Goal: Find specific page/section: Find specific page/section

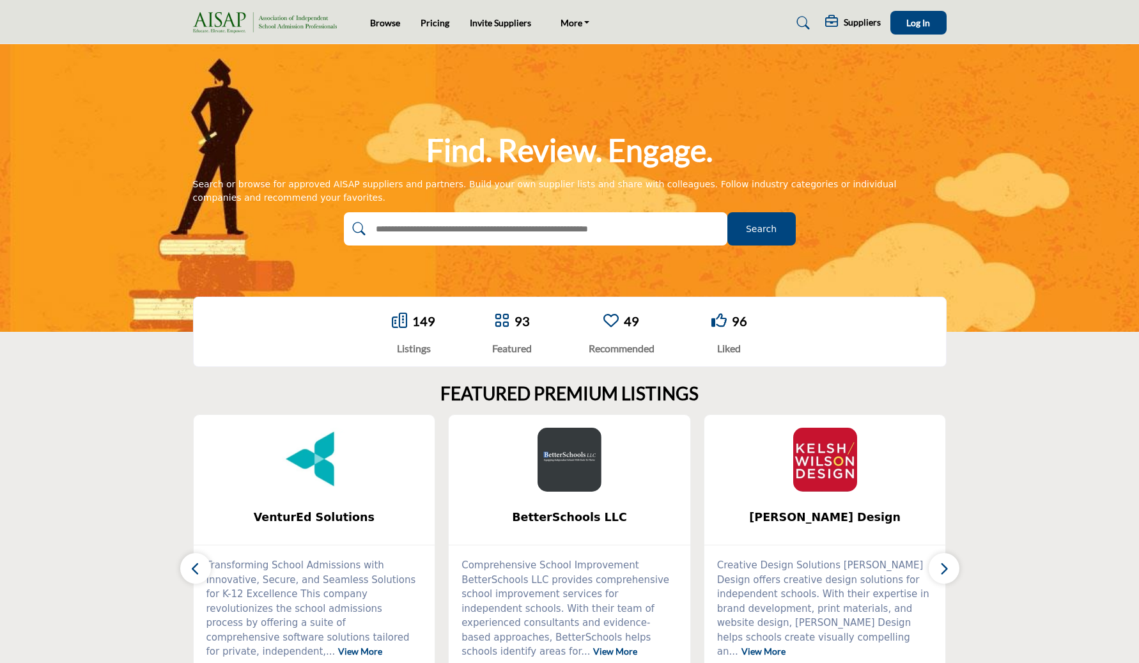
scroll to position [711, 0]
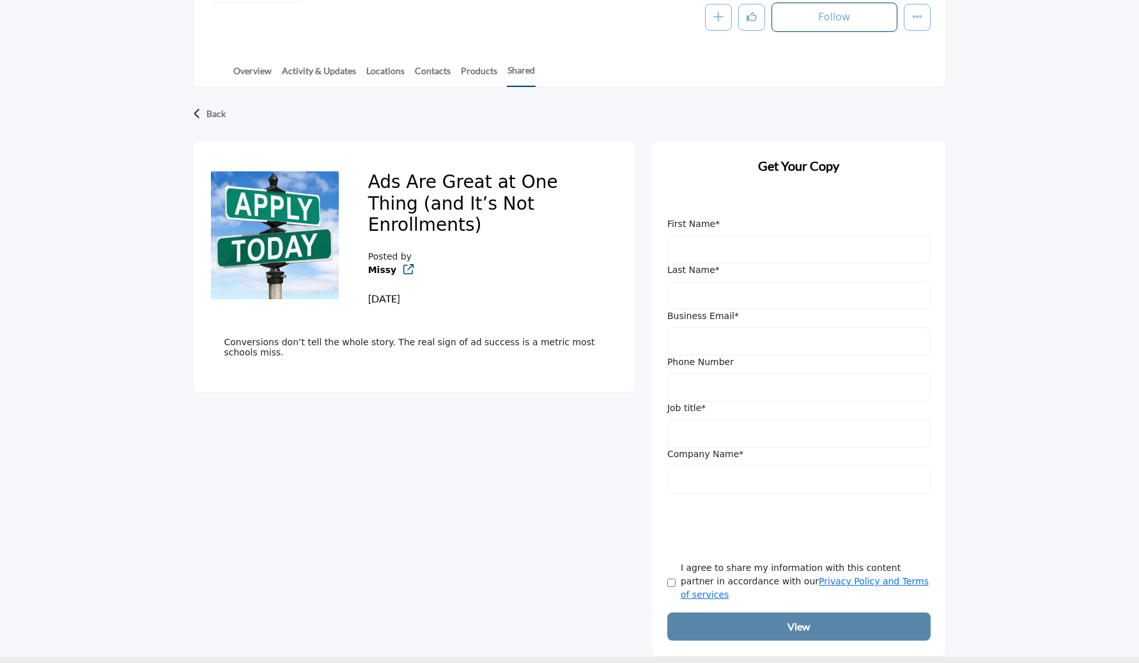
scroll to position [200, 0]
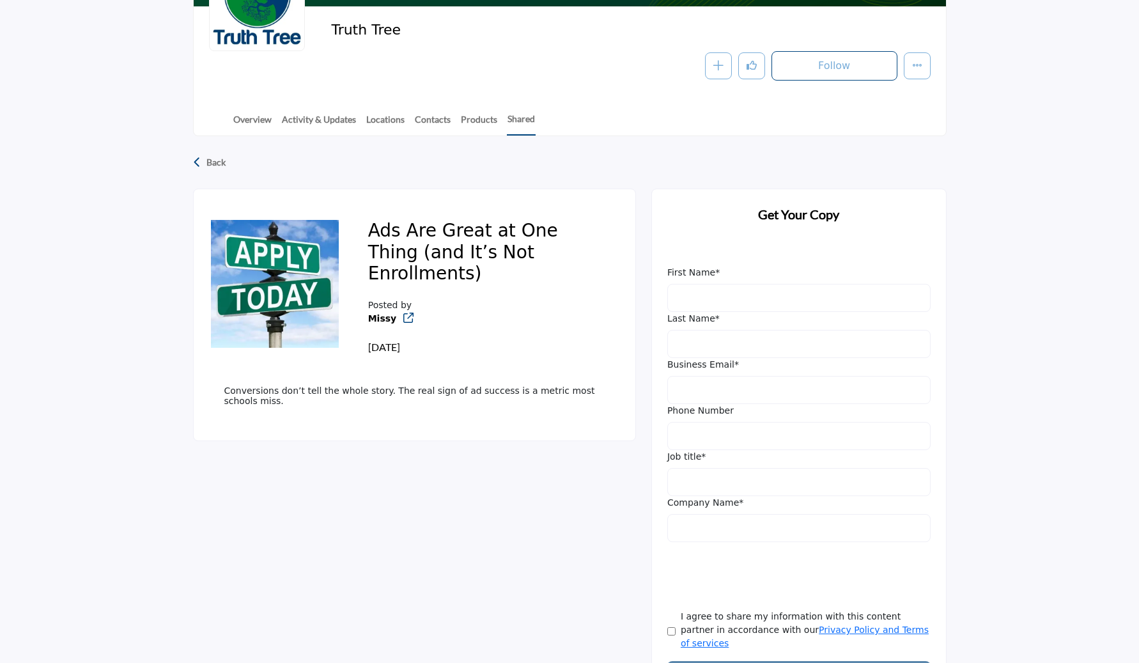
click at [226, 166] on div "Back" at bounding box center [569, 162] width 753 height 33
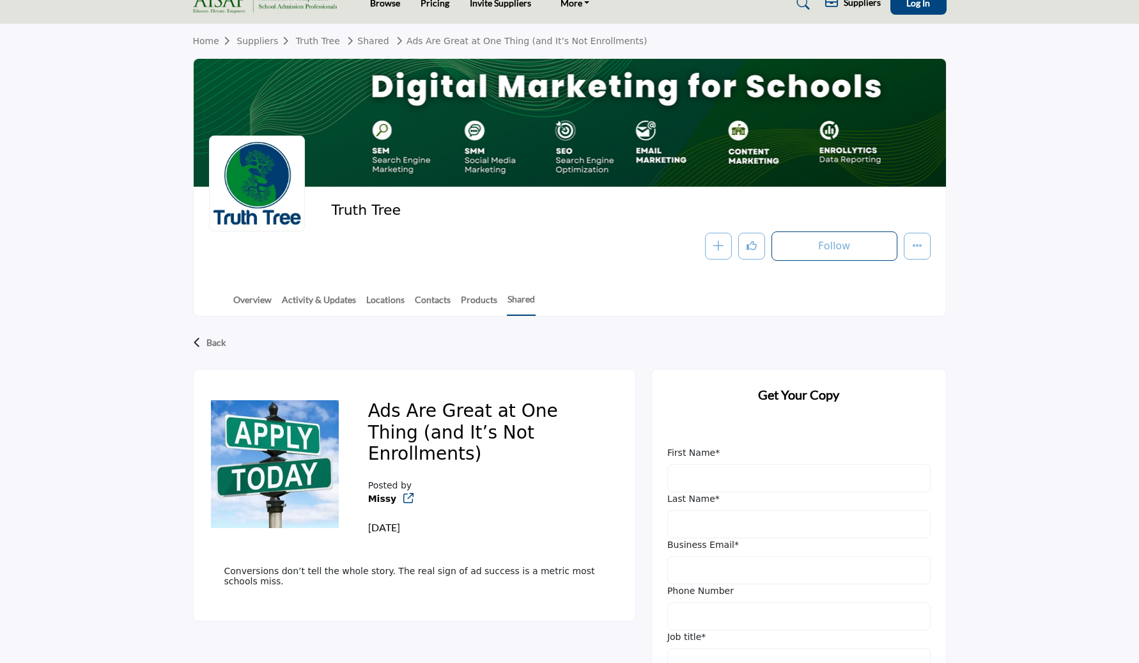
scroll to position [0, 0]
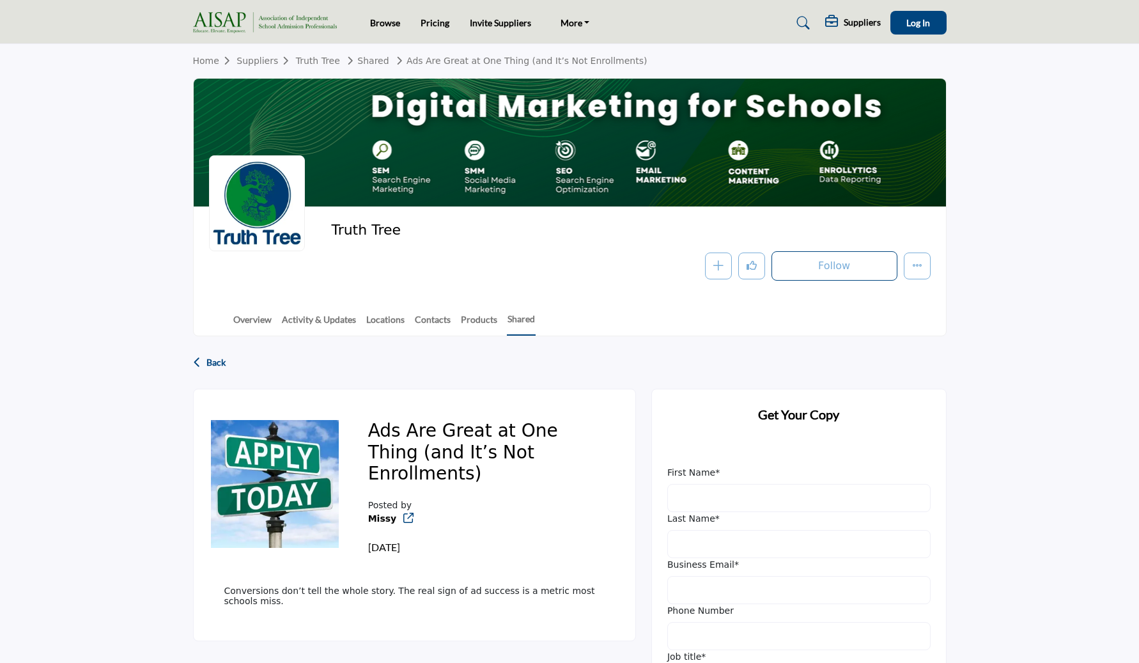
click at [220, 365] on p "Back" at bounding box center [215, 362] width 19 height 23
click at [511, 321] on link "Shared" at bounding box center [521, 324] width 29 height 24
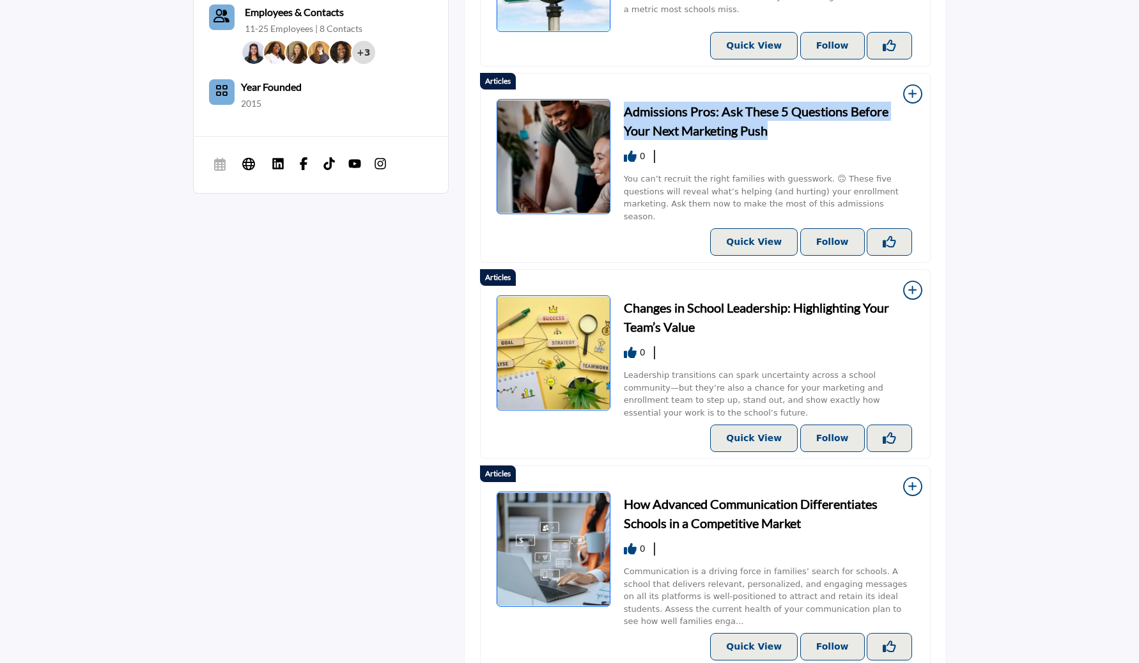
scroll to position [696, 0]
